Goal: Complete application form

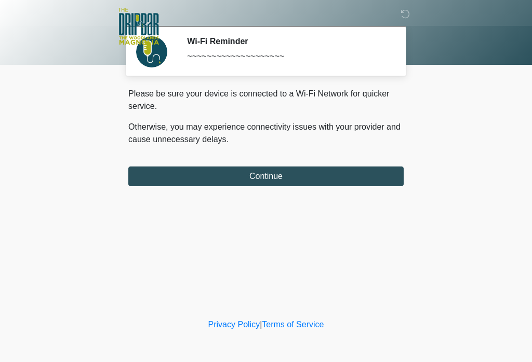
click at [294, 182] on button "Continue" at bounding box center [265, 177] width 275 height 20
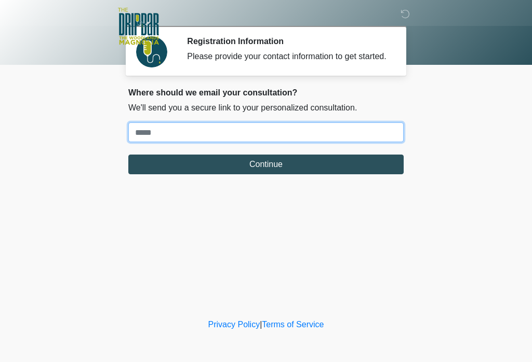
click at [235, 142] on input "Where should we email your treatment plan?" at bounding box center [265, 133] width 275 height 20
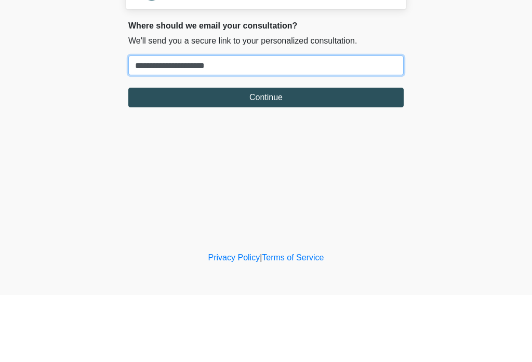
type input "**********"
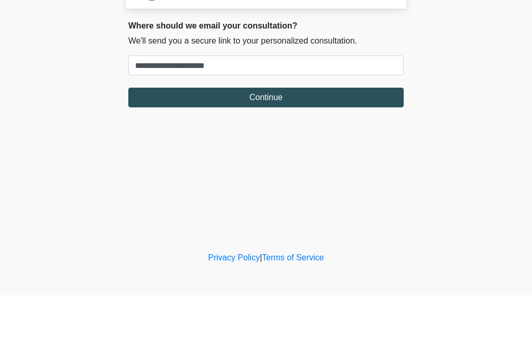
click at [300, 155] on button "Continue" at bounding box center [265, 165] width 275 height 20
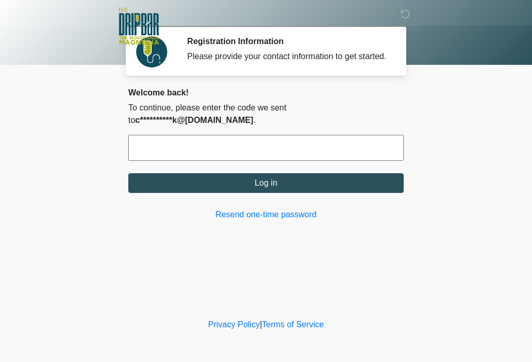
click at [305, 154] on input "text" at bounding box center [265, 148] width 275 height 26
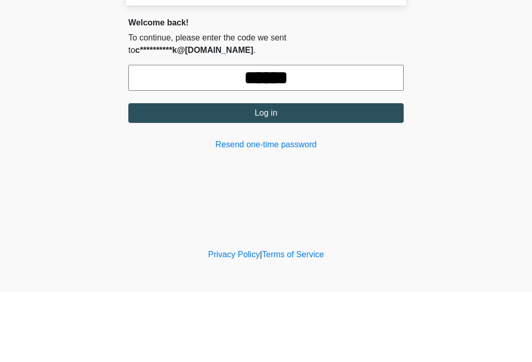
type input "******"
click at [326, 173] on button "Log in" at bounding box center [265, 183] width 275 height 20
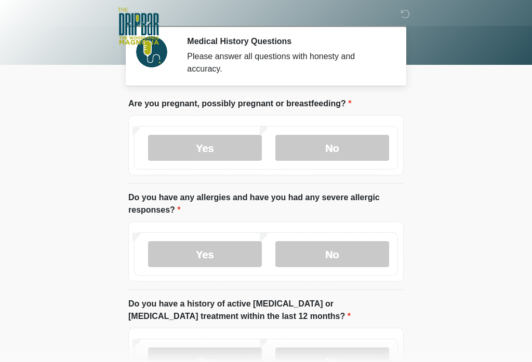
click at [352, 146] on label "No" at bounding box center [332, 148] width 114 height 26
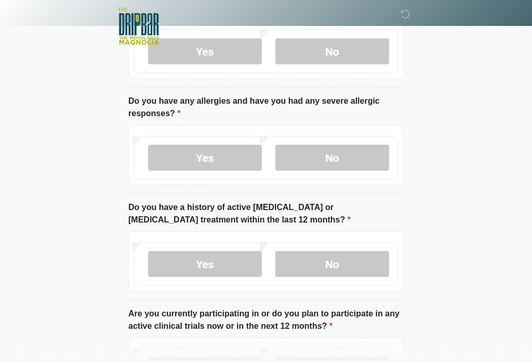
scroll to position [97, 0]
click at [343, 156] on label "No" at bounding box center [332, 158] width 114 height 26
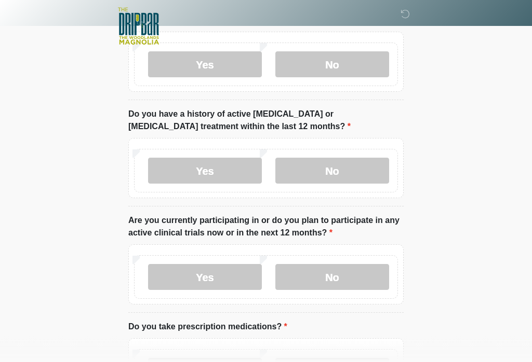
scroll to position [190, 0]
click at [358, 175] on label "No" at bounding box center [332, 171] width 114 height 26
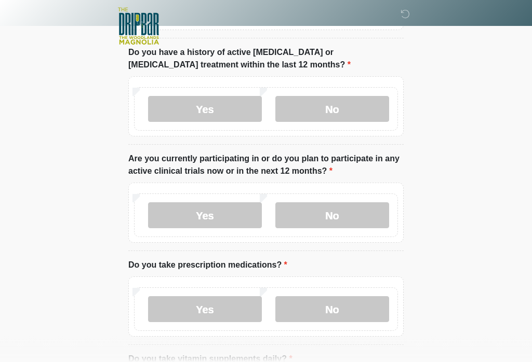
scroll to position [255, 0]
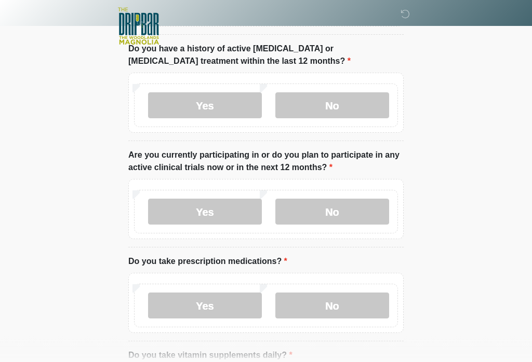
click at [360, 218] on label "No" at bounding box center [332, 212] width 114 height 26
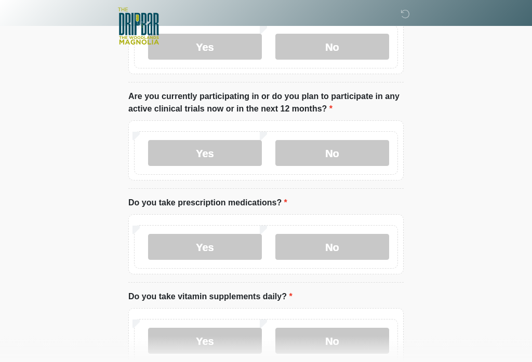
scroll to position [318, 0]
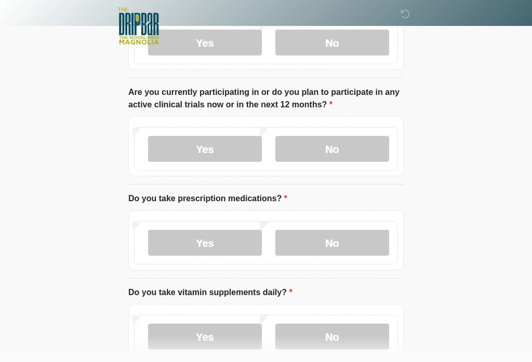
click at [357, 245] on label "No" at bounding box center [332, 244] width 114 height 26
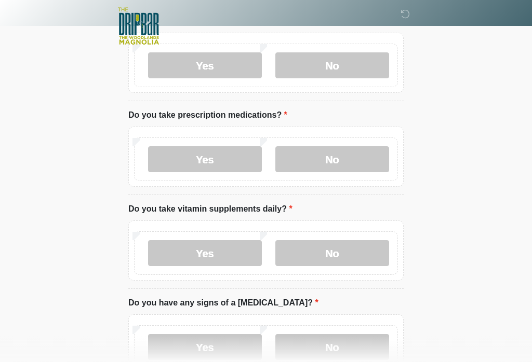
click at [238, 262] on label "Yes" at bounding box center [205, 254] width 114 height 26
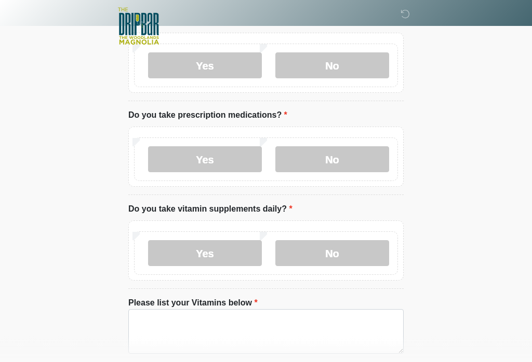
scroll to position [402, 0]
click at [221, 347] on textarea "Please list your Vitamins below" at bounding box center [265, 331] width 275 height 45
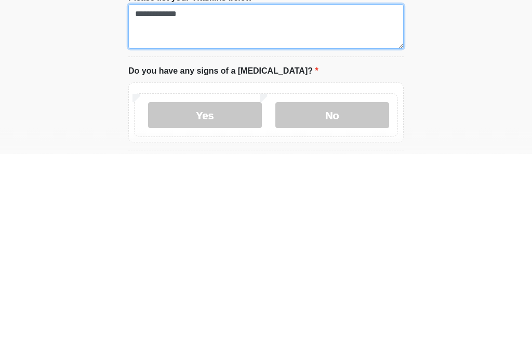
scroll to position [523, 0]
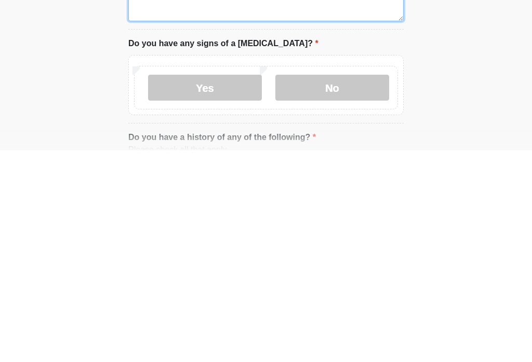
type textarea "**********"
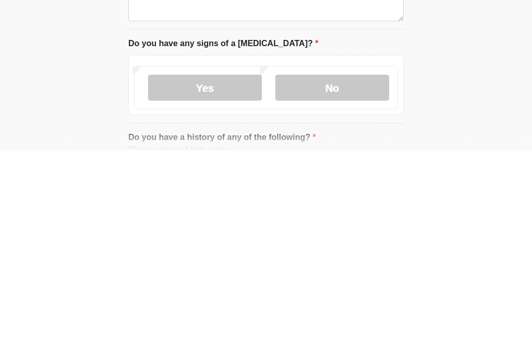
click at [349, 287] on label "No" at bounding box center [332, 300] width 114 height 26
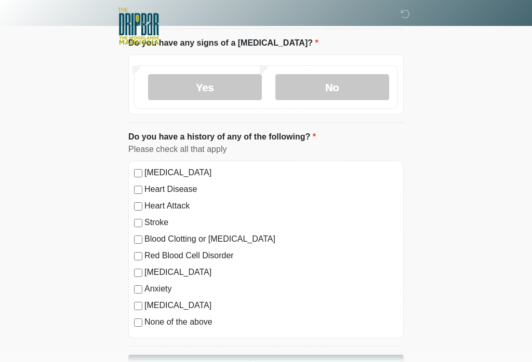
click at [207, 174] on label "High Blood Pressure" at bounding box center [270, 173] width 253 height 12
click at [196, 326] on label "None of the above" at bounding box center [270, 322] width 253 height 12
click at [207, 169] on label "High Blood Pressure" at bounding box center [270, 173] width 253 height 12
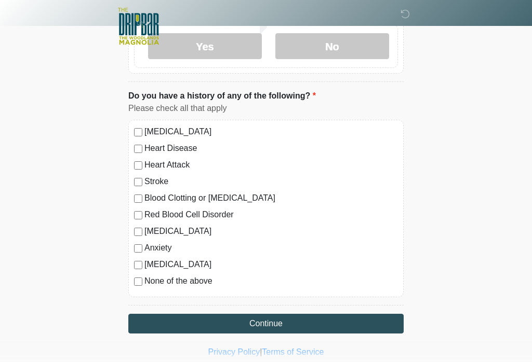
scroll to position [785, 0]
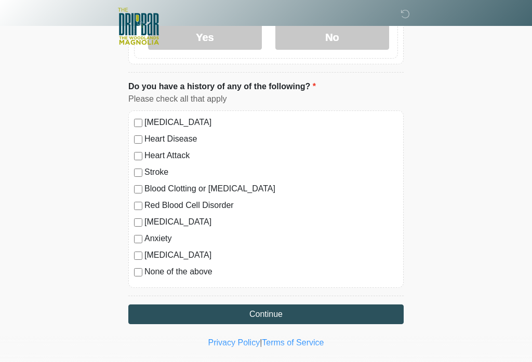
click at [301, 317] on button "Continue" at bounding box center [265, 315] width 275 height 20
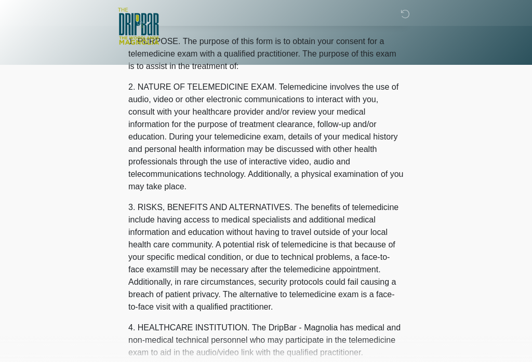
scroll to position [0, 0]
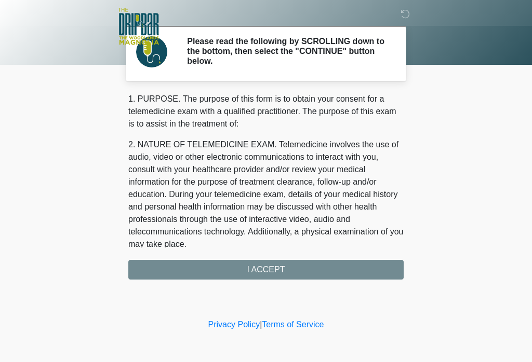
click at [293, 279] on div "‎ ‎ ‎ ‎ Please read the following by SCROLLING down to the bottom, then select …" at bounding box center [265, 158] width 311 height 296
click at [282, 271] on div "1. PURPOSE. The purpose of this form is to obtain your consent for a telemedici…" at bounding box center [265, 186] width 275 height 187
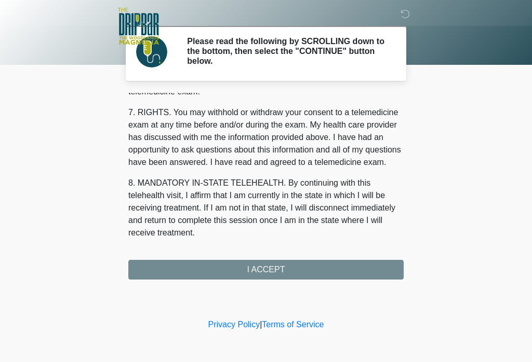
scroll to position [448, 0]
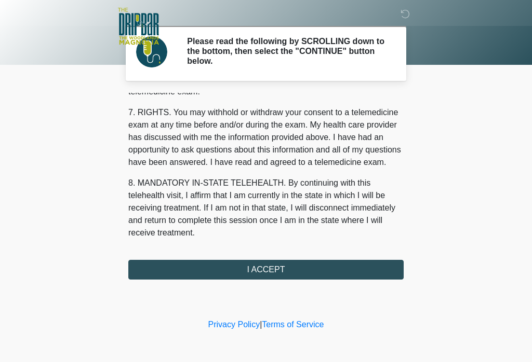
click at [287, 278] on button "I ACCEPT" at bounding box center [265, 270] width 275 height 20
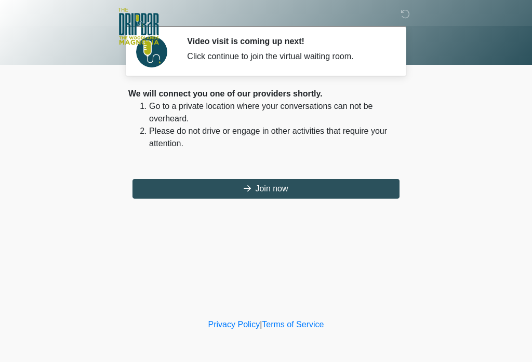
click at [323, 198] on button "Join now" at bounding box center [265, 189] width 267 height 20
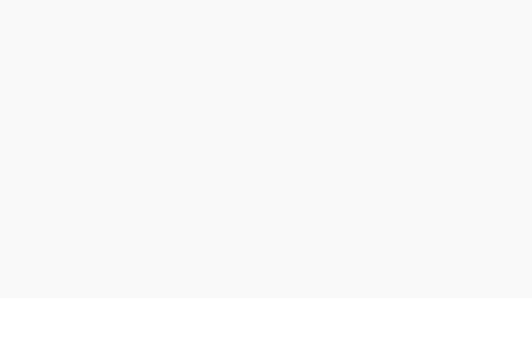
scroll to position [3, 0]
